Goal: Contribute content

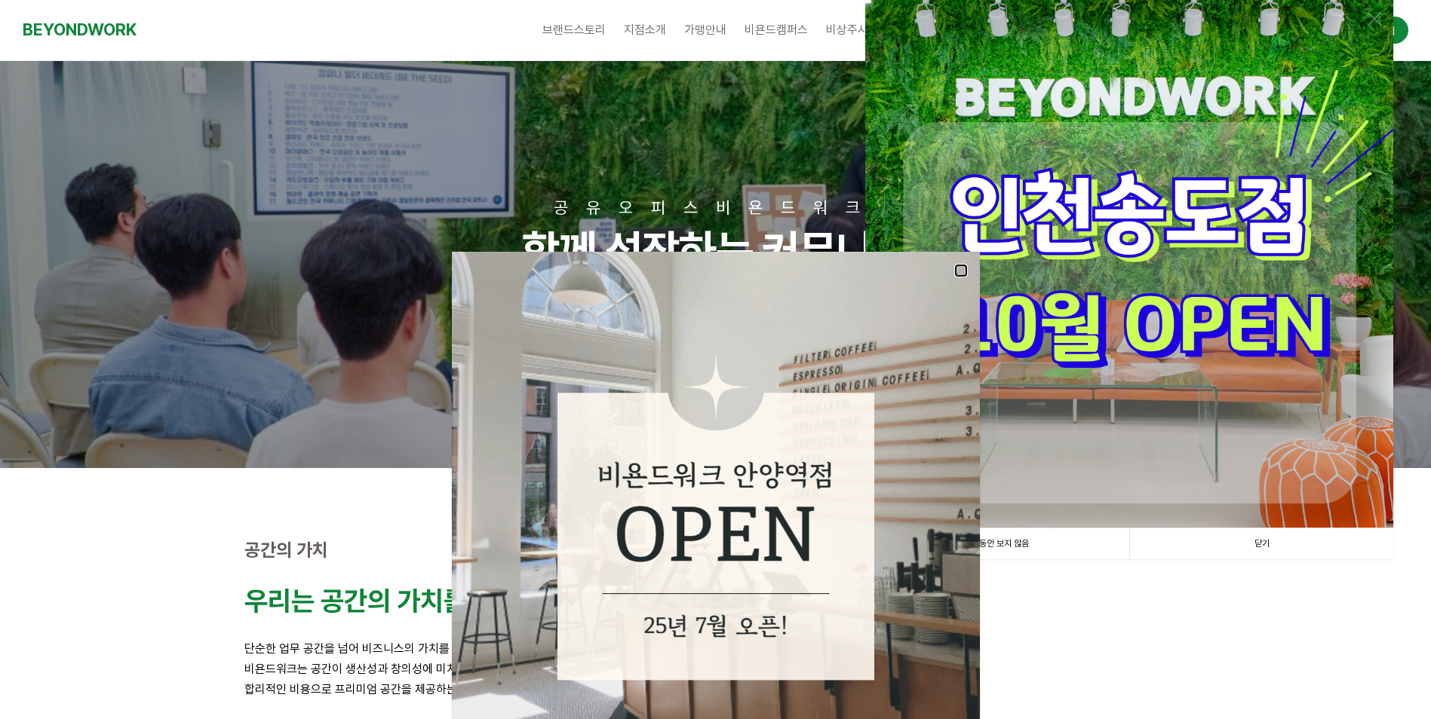
click at [962, 271] on link at bounding box center [961, 271] width 14 height 14
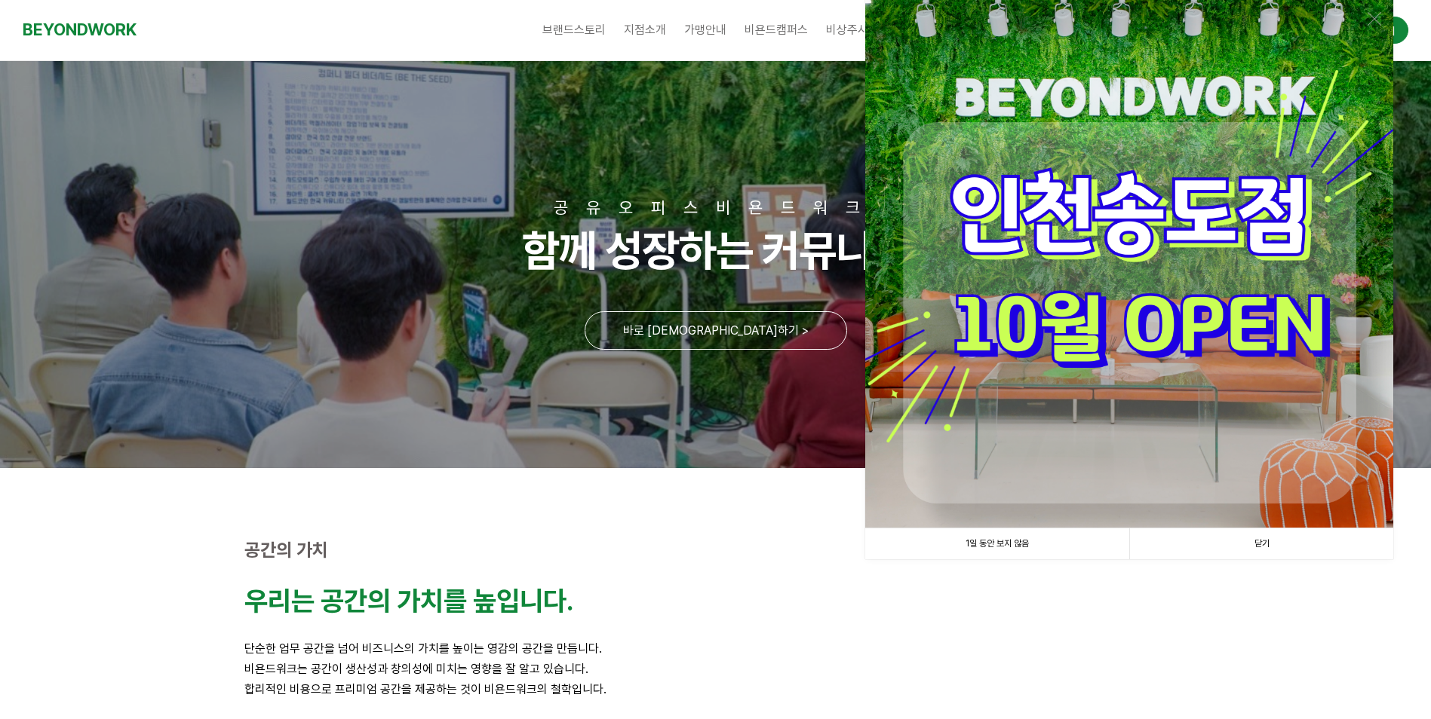
click at [1275, 545] on link "닫기" at bounding box center [1261, 544] width 264 height 31
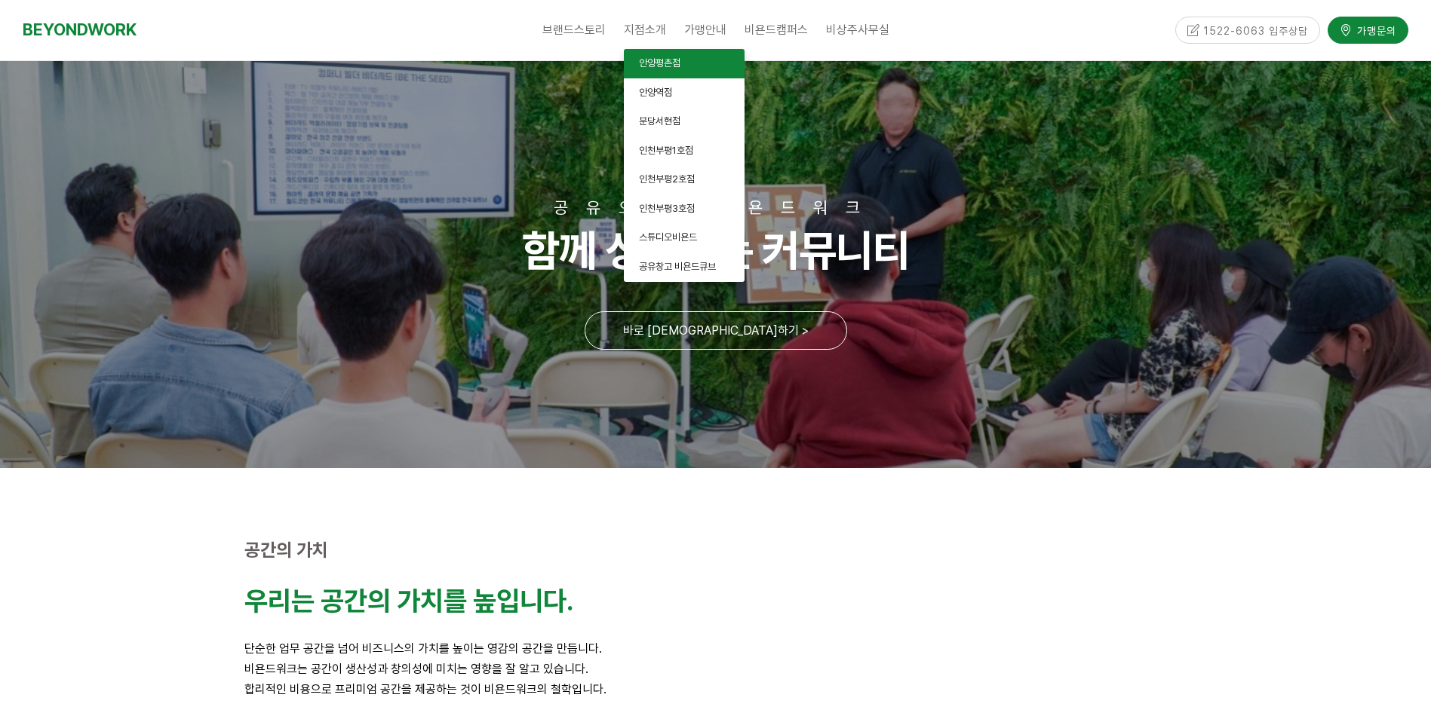
click at [696, 63] on link "안양평촌점" at bounding box center [684, 63] width 121 height 29
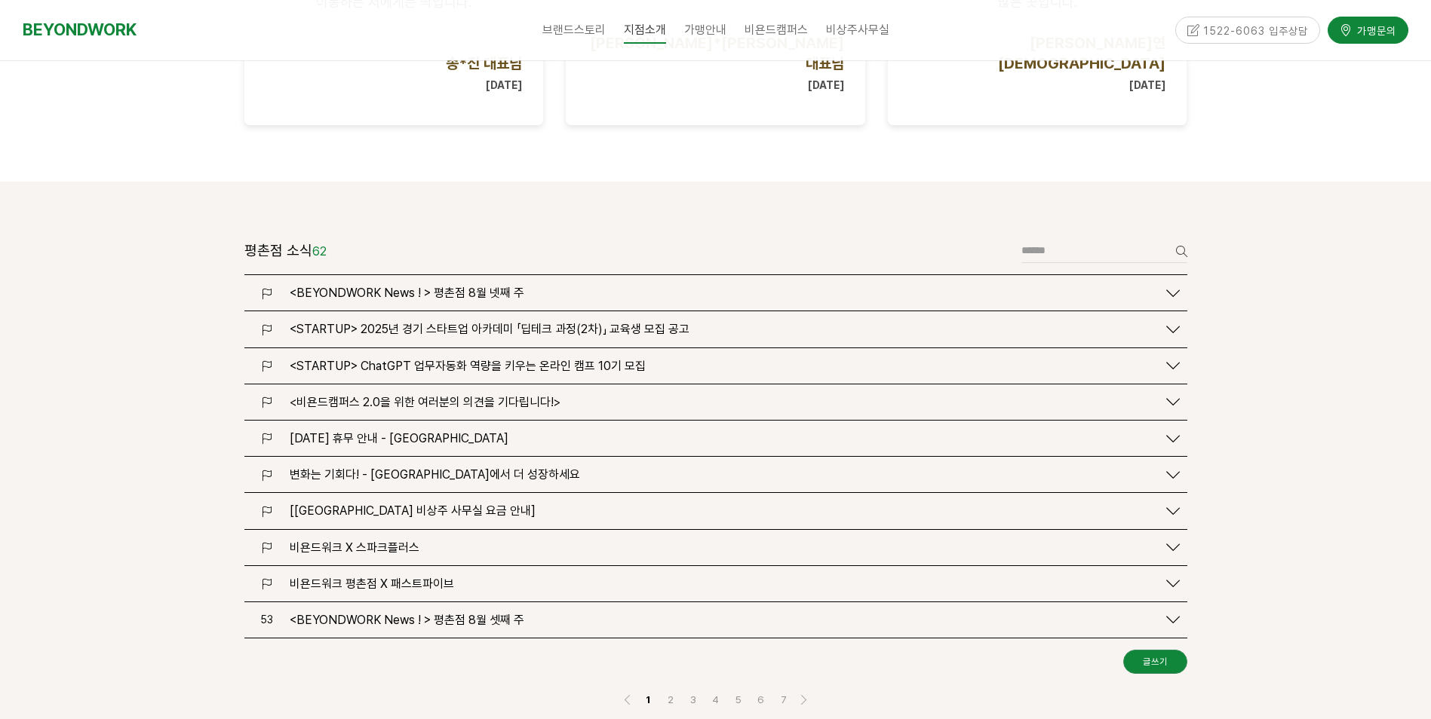
scroll to position [1810, 0]
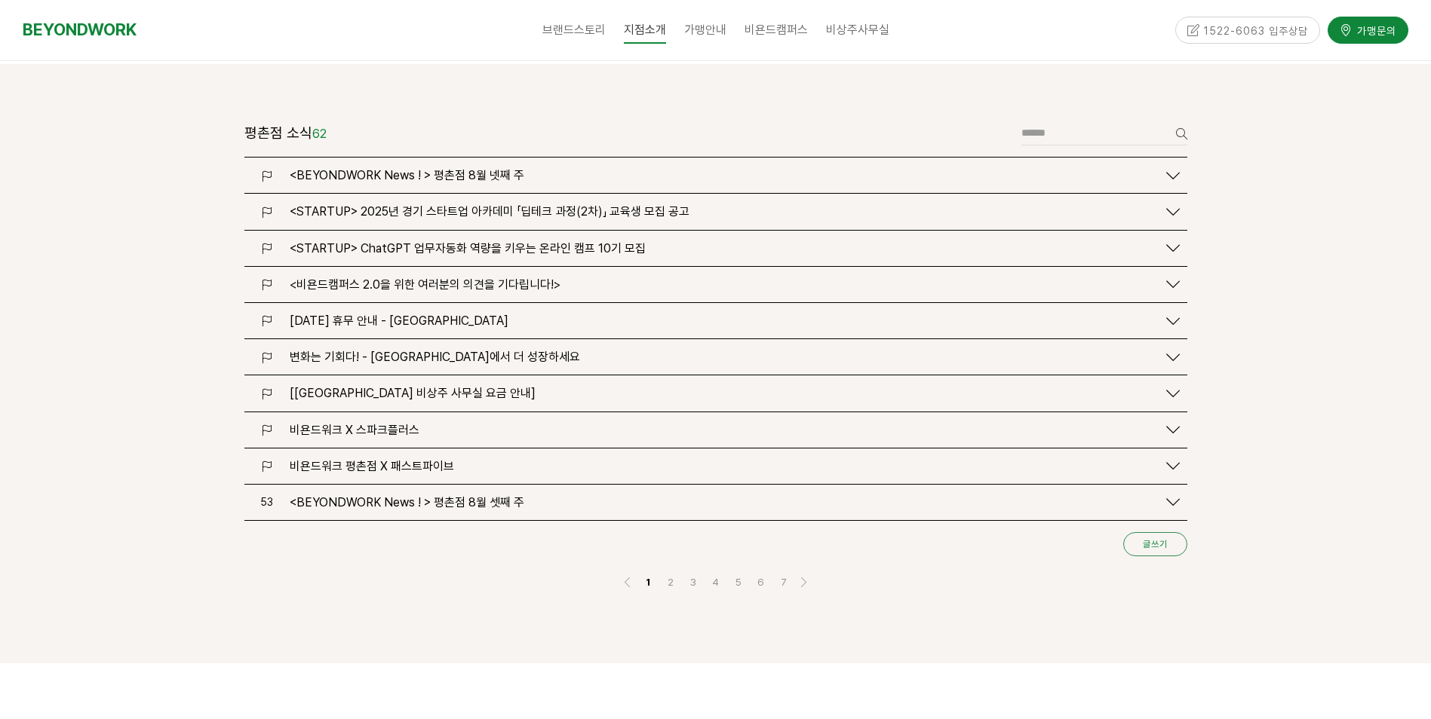
click at [1155, 532] on link "글쓰기" at bounding box center [1155, 544] width 64 height 24
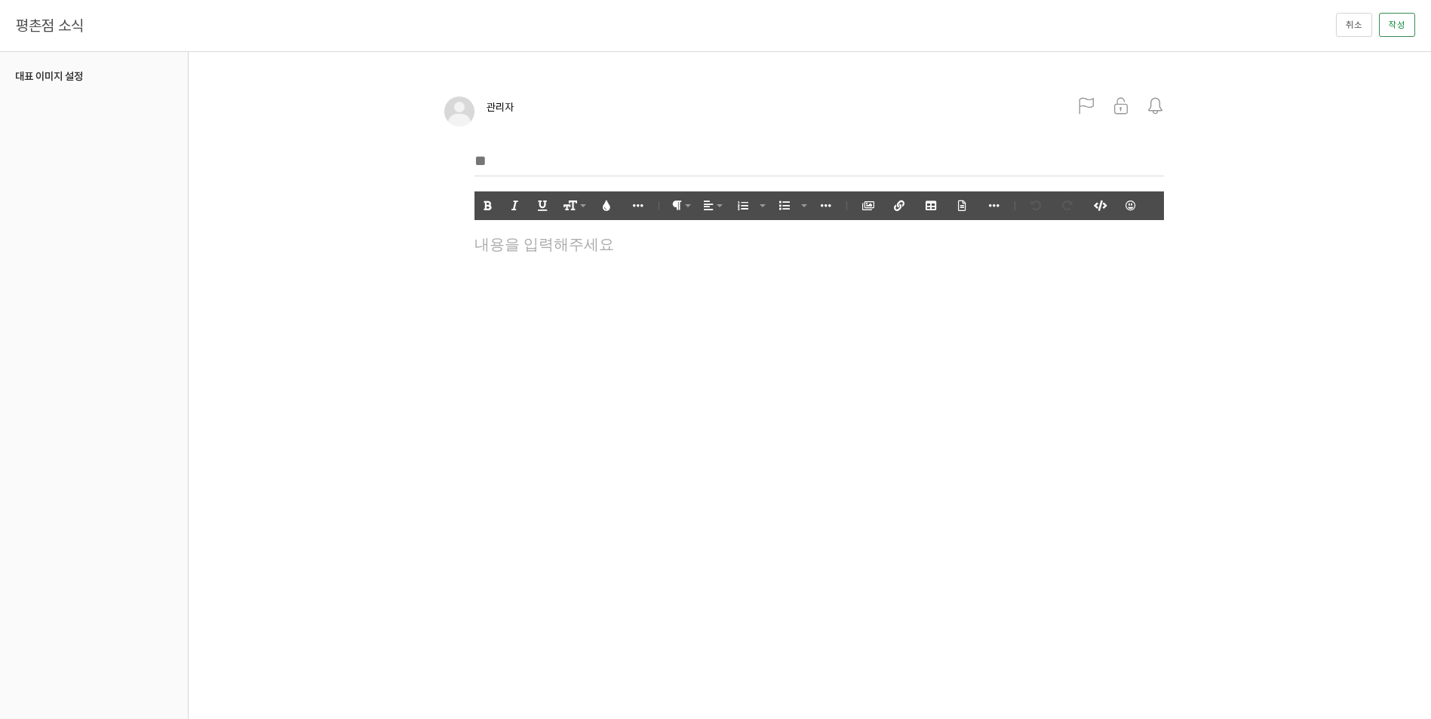
click at [593, 160] on input "text" at bounding box center [818, 161] width 689 height 31
click at [762, 433] on html "알림 설정 뒤로 알림 설정 뒤로 더보기 게시물 알림 내 글 반응 내가 작성한 게시물이나 댓글에 다른 사람이 댓글이나 답글을 작성하면 알려줍니다…" at bounding box center [715, 359] width 1431 height 719
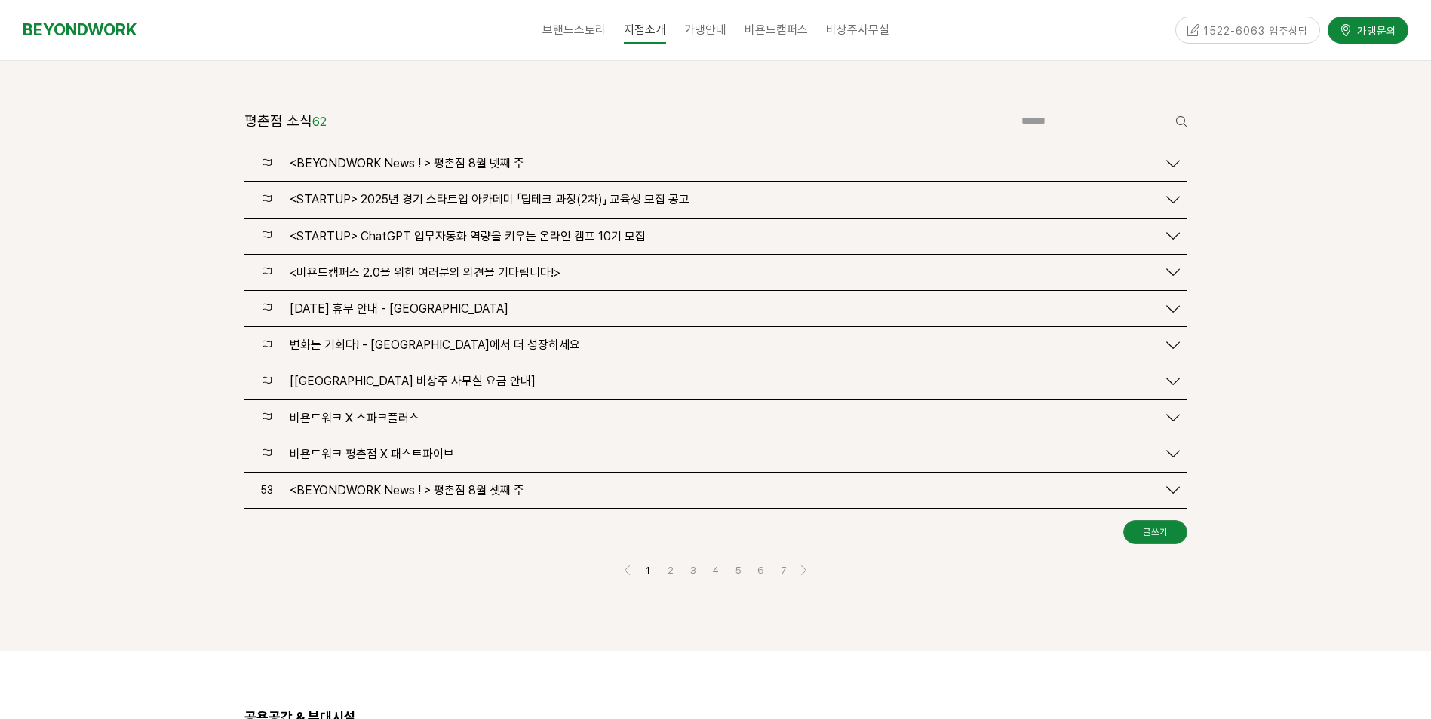
scroll to position [1796, 0]
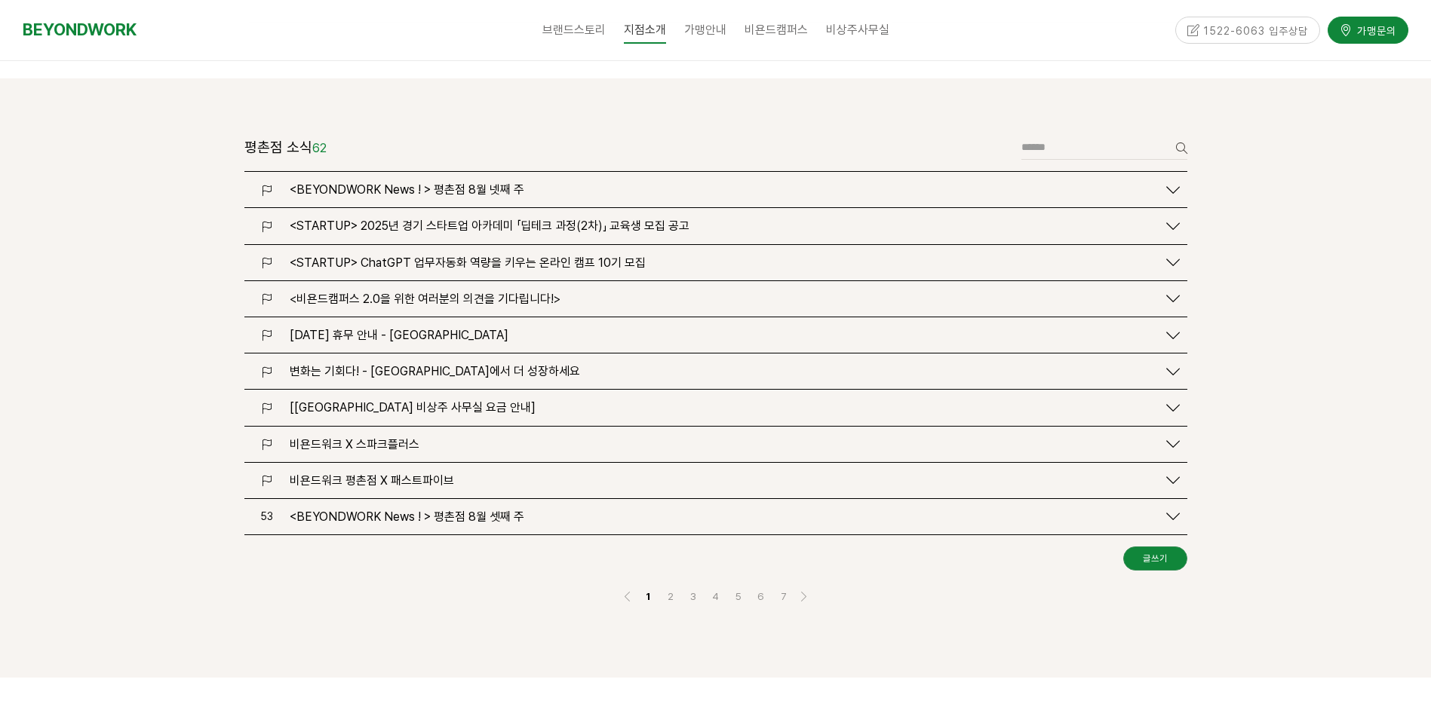
click at [504, 219] on span "<STARTUP> 2025년 경기 스타트업 아카데미 「딥테크 과정(2차)」 교육생 모집 공고" at bounding box center [490, 226] width 400 height 14
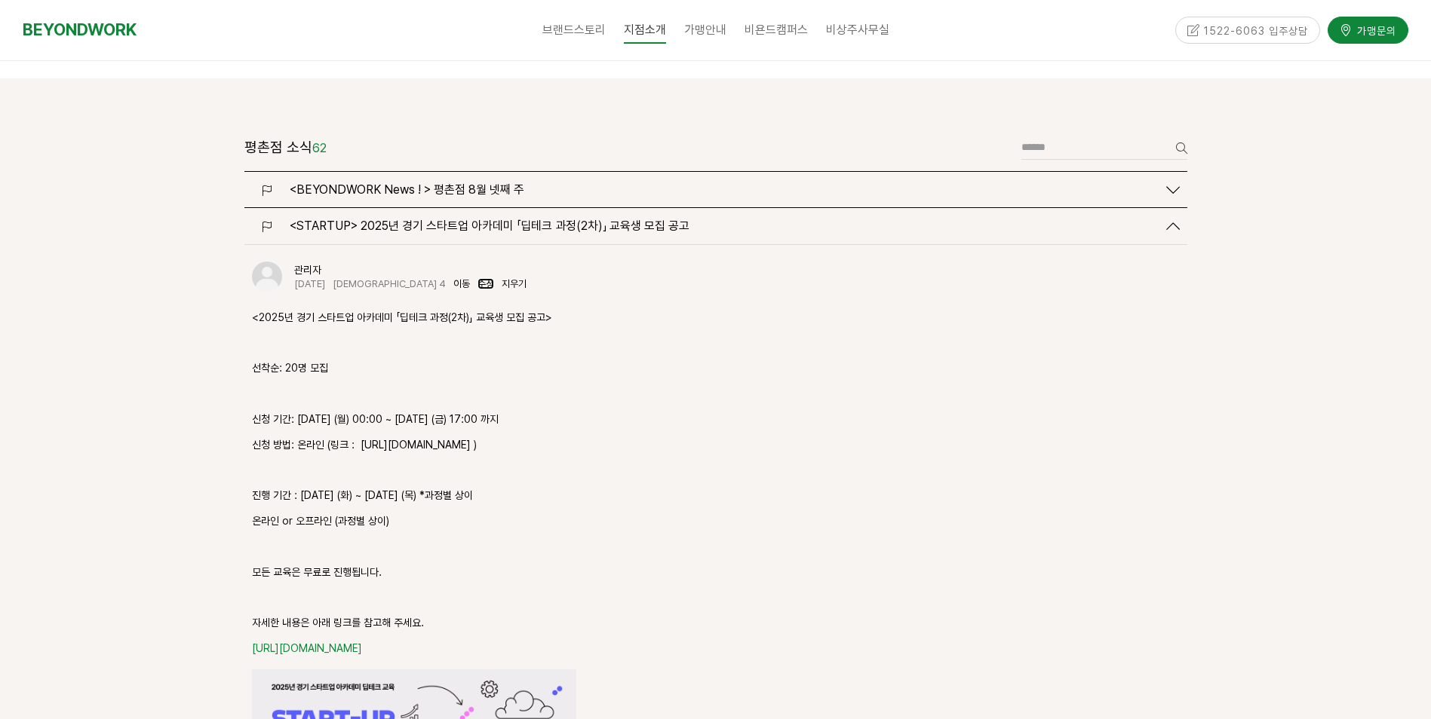
click at [477, 278] on link "수정" at bounding box center [485, 283] width 17 height 11
